Goal: Find specific page/section: Find specific page/section

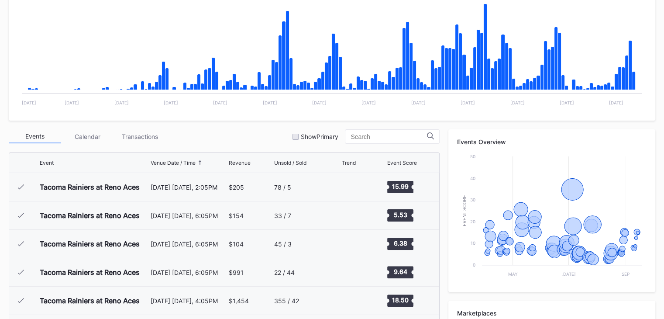
scroll to position [1759, 0]
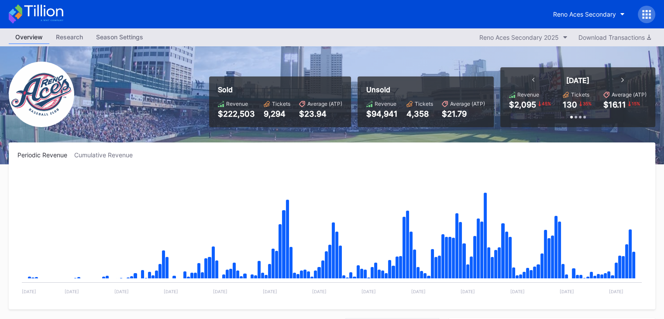
click at [36, 5] on icon at bounding box center [36, 13] width 55 height 19
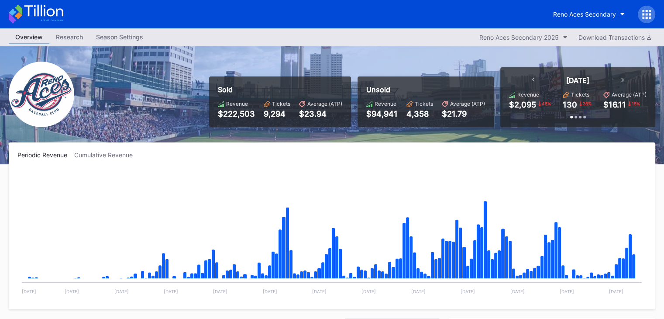
scroll to position [1759, 0]
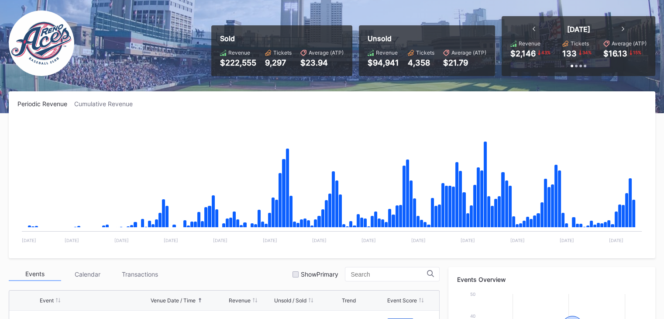
scroll to position [131, 0]
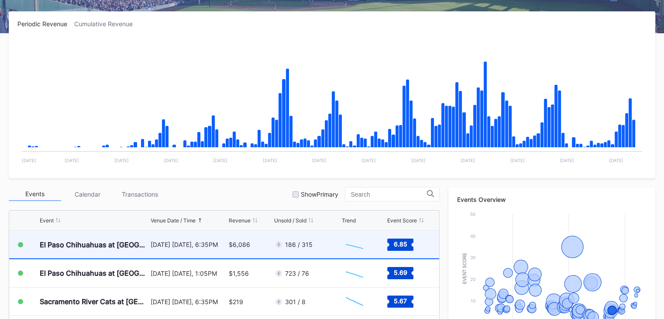
click at [327, 252] on div "186 / 315" at bounding box center [306, 245] width 65 height 28
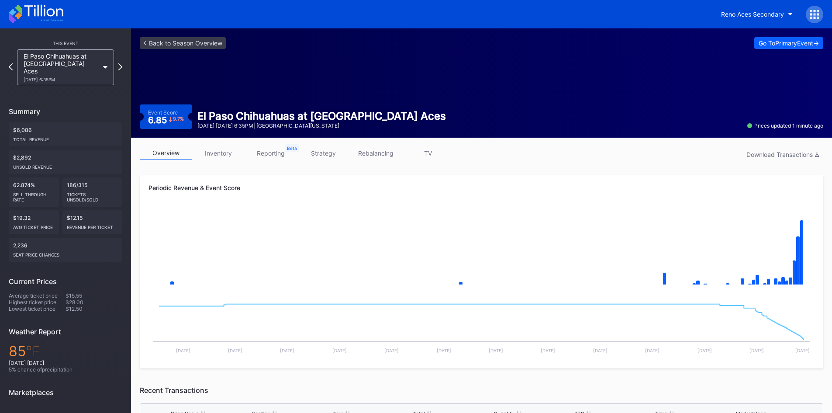
click at [57, 9] on icon at bounding box center [43, 11] width 39 height 12
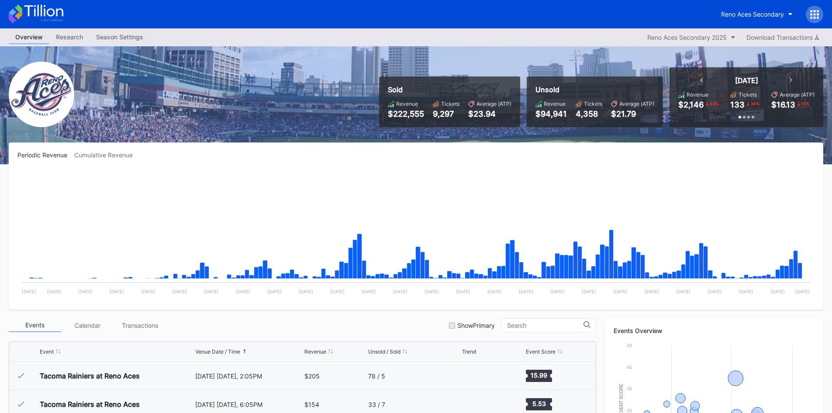
scroll to position [1759, 0]
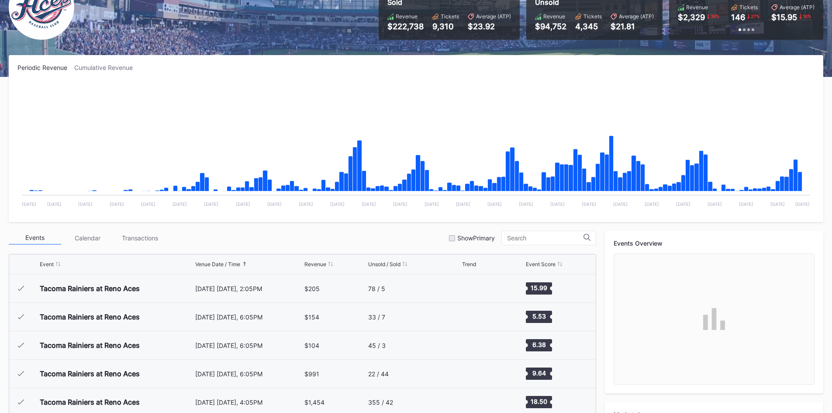
scroll to position [1759, 0]
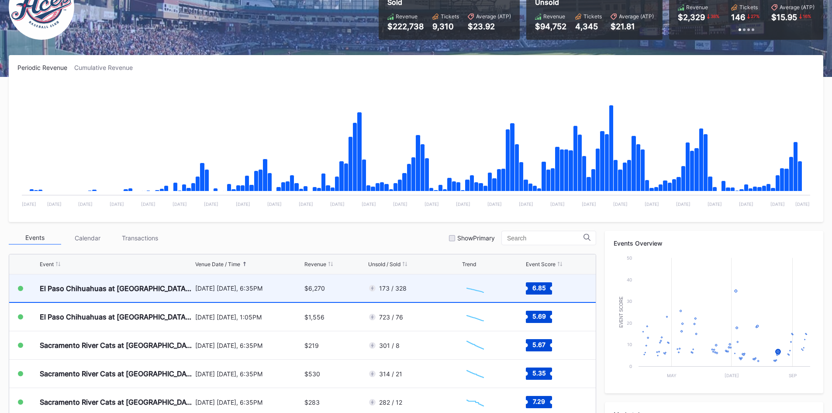
click at [413, 298] on div "173 / 328" at bounding box center [414, 288] width 92 height 28
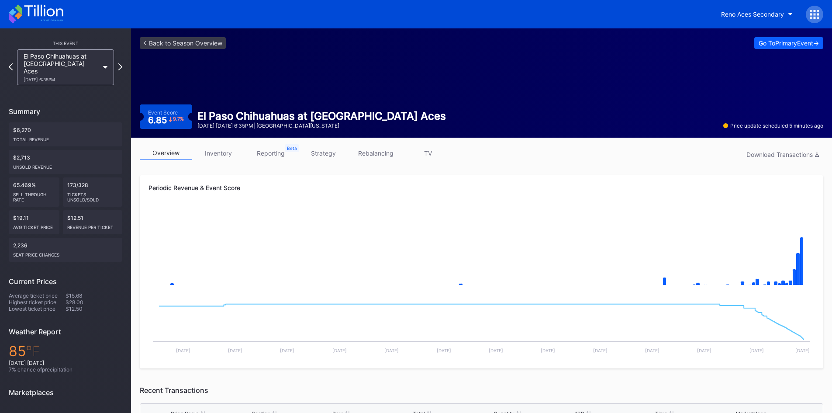
click at [47, 26] on div "Reno Aces Secondary" at bounding box center [416, 14] width 832 height 28
click at [40, 16] on icon at bounding box center [36, 13] width 55 height 19
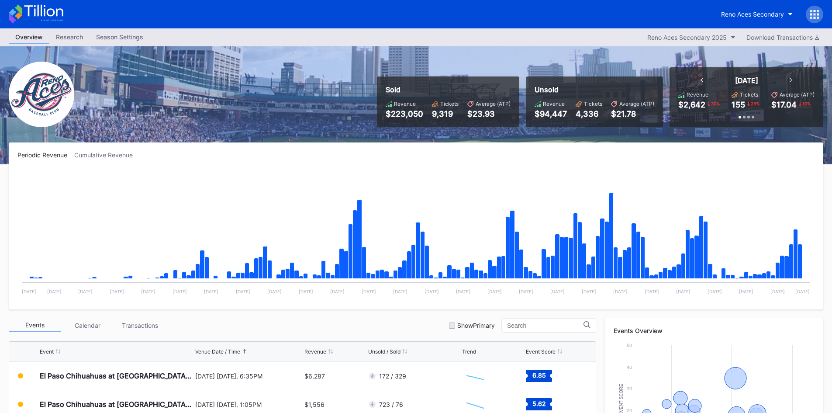
scroll to position [44, 0]
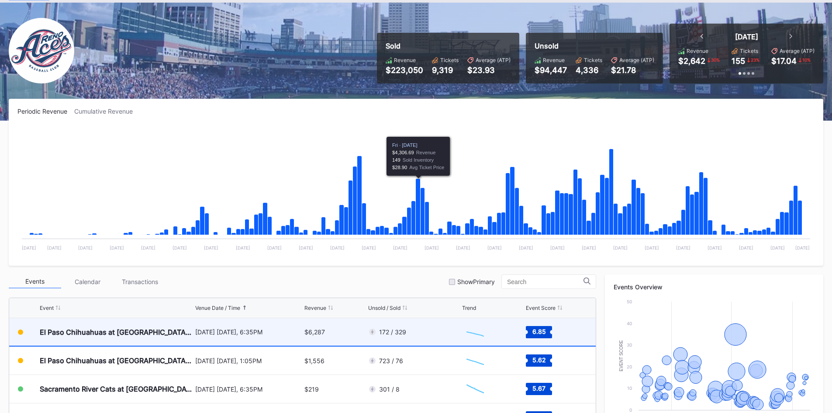
click at [413, 323] on div "172 / 329" at bounding box center [414, 332] width 92 height 28
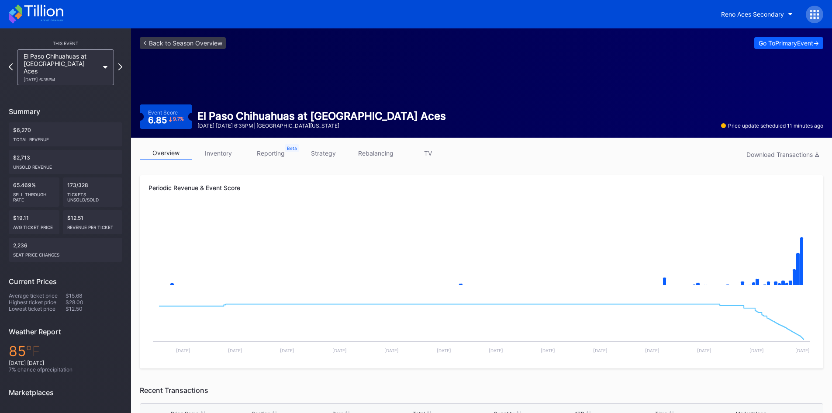
click at [44, 21] on icon at bounding box center [36, 13] width 55 height 19
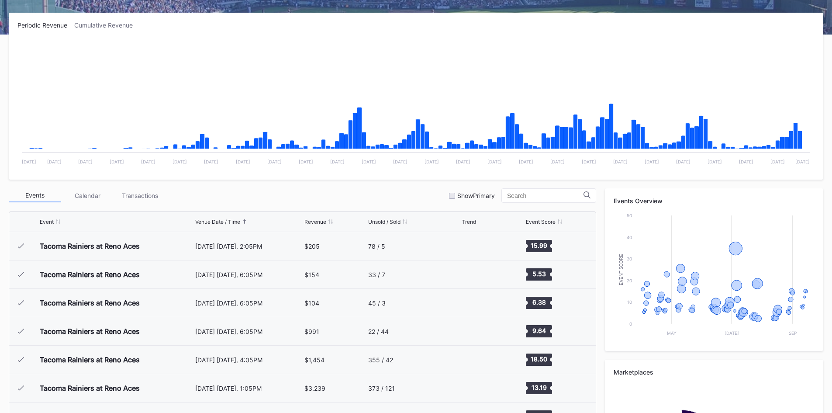
scroll to position [131, 0]
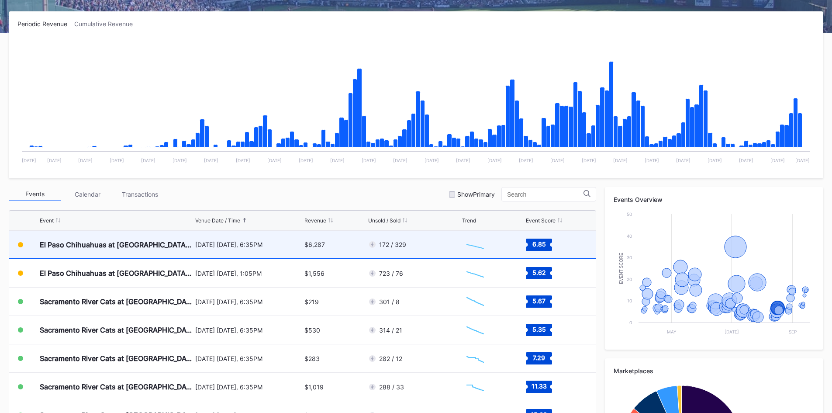
click at [359, 245] on div "$6,287" at bounding box center [334, 245] width 61 height 28
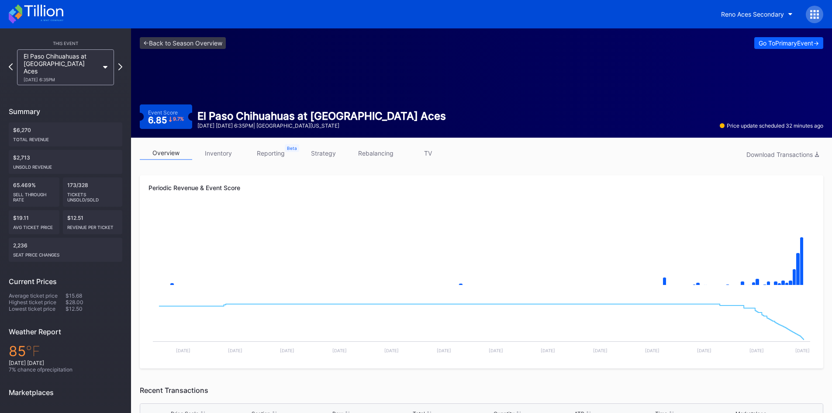
click at [26, 13] on icon at bounding box center [36, 13] width 55 height 19
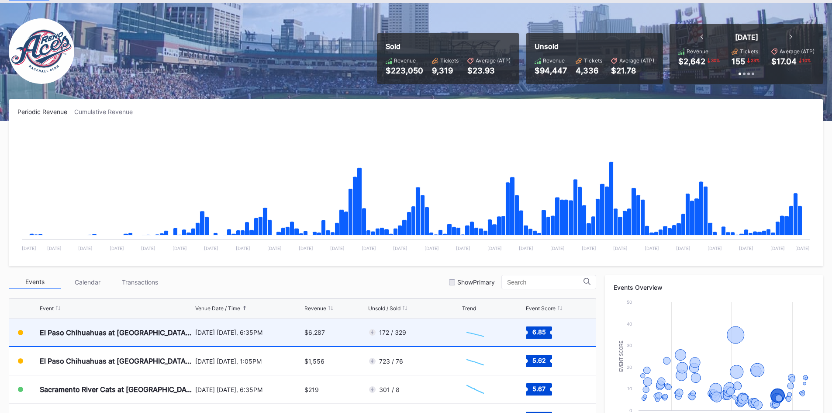
scroll to position [44, 0]
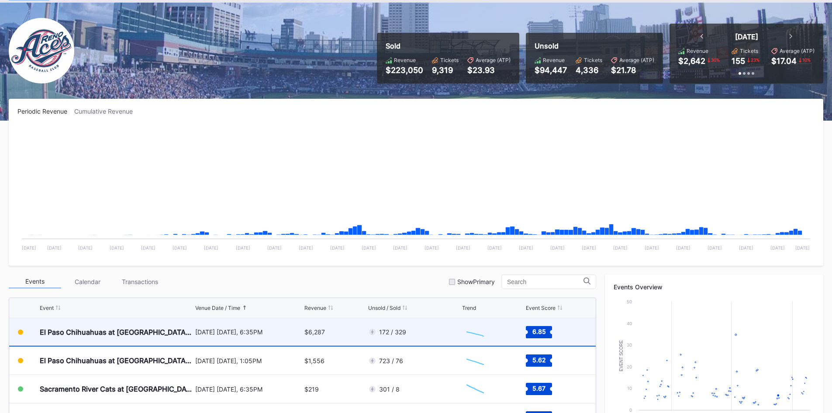
click at [376, 342] on div "172 / 329" at bounding box center [414, 332] width 92 height 28
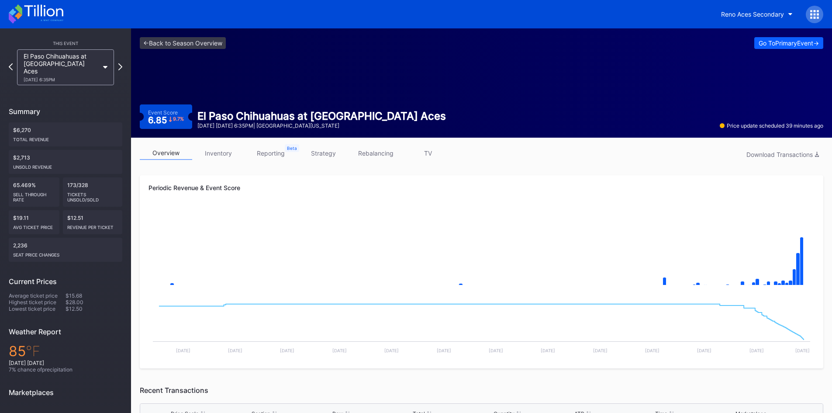
click at [65, 9] on div "Reno Aces Secondary" at bounding box center [416, 14] width 832 height 28
click at [42, 17] on icon at bounding box center [36, 13] width 55 height 19
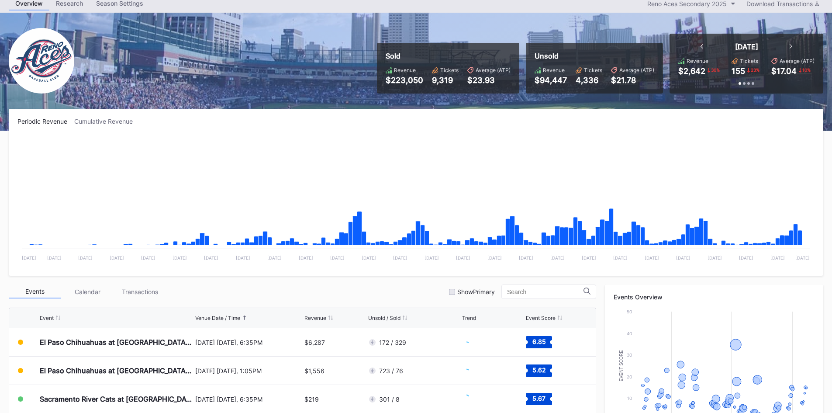
scroll to position [44, 0]
